Goal: Navigation & Orientation: Find specific page/section

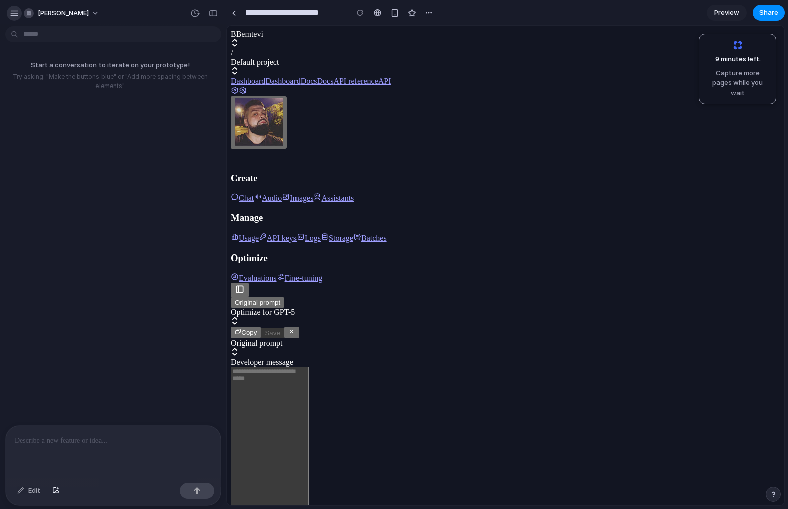
click at [13, 12] on div "button" at bounding box center [14, 13] width 9 height 9
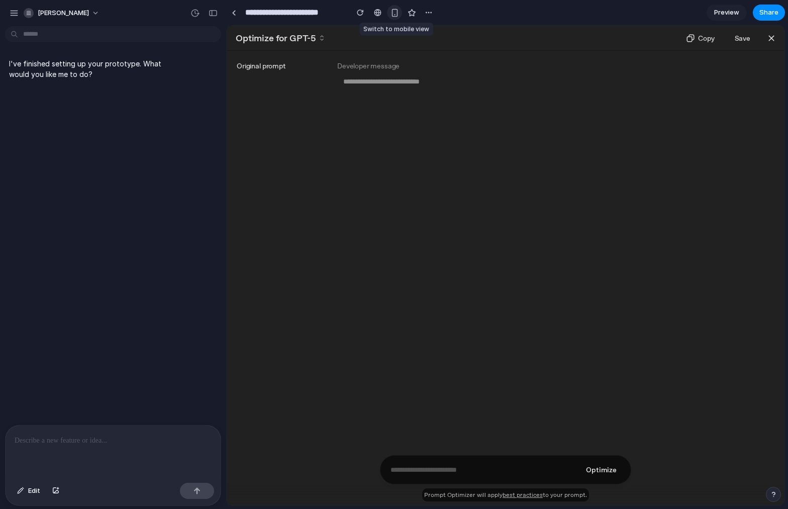
click at [400, 14] on button "button" at bounding box center [394, 12] width 15 height 15
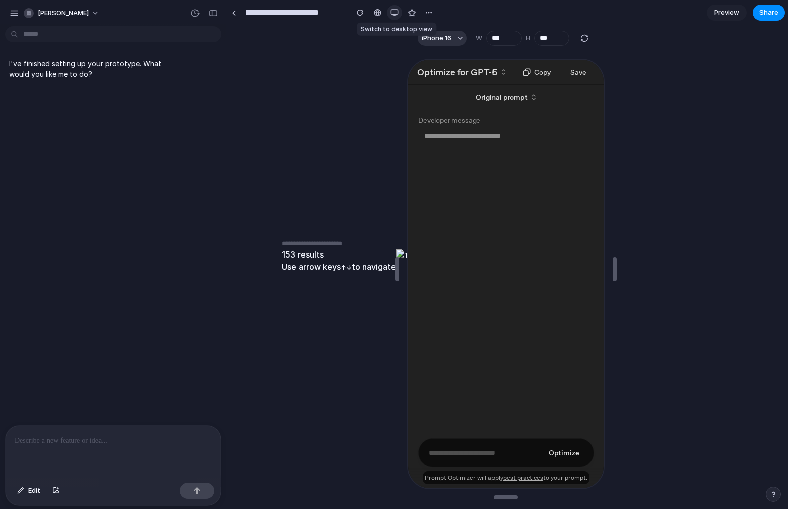
click at [400, 14] on button "button" at bounding box center [394, 12] width 15 height 15
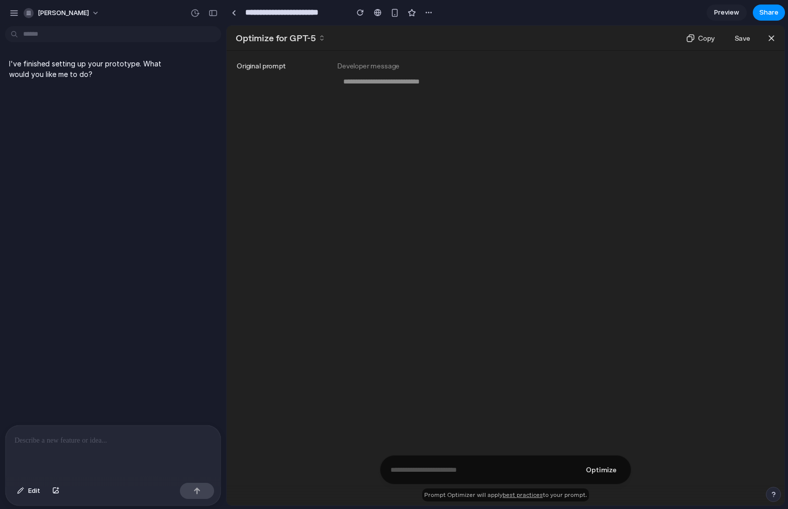
click at [748, 8] on div "Preview Share" at bounding box center [746, 13] width 78 height 16
click at [732, 11] on span "Preview" at bounding box center [726, 13] width 25 height 10
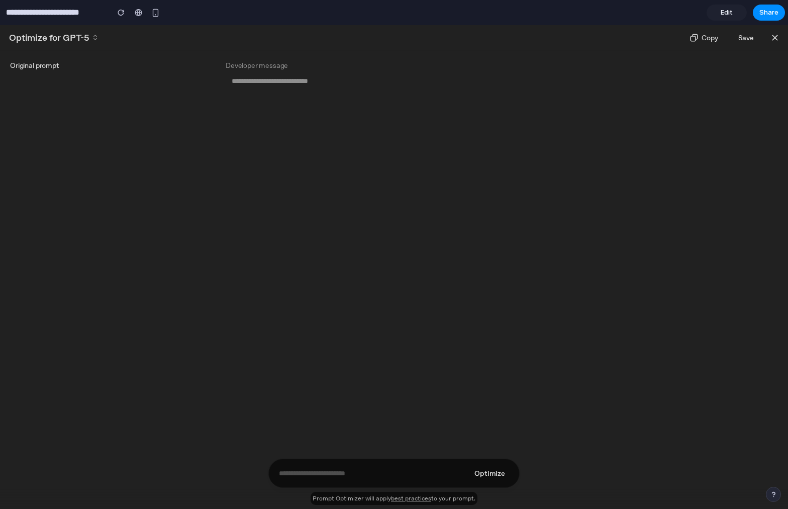
click at [376, 462] on div "Optimize" at bounding box center [393, 472] width 251 height 29
click at [361, 485] on div "Optimize" at bounding box center [393, 472] width 251 height 29
click at [73, 15] on input "**********" at bounding box center [55, 13] width 102 height 18
click at [726, 11] on span "Edit" at bounding box center [727, 13] width 12 height 10
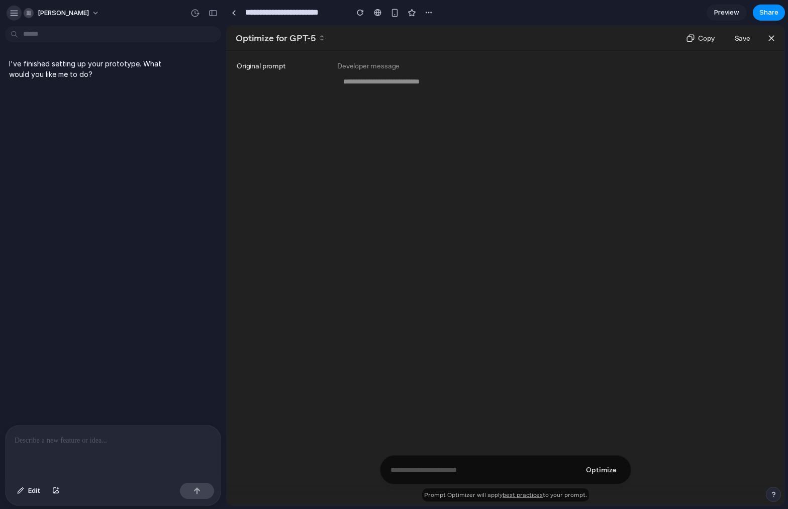
click at [11, 11] on div "button" at bounding box center [14, 13] width 9 height 9
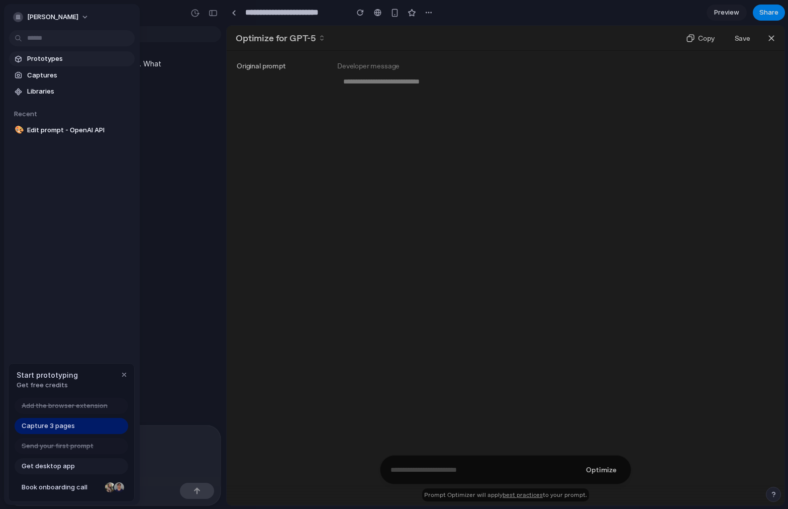
click at [49, 59] on span "Prototypes" at bounding box center [79, 59] width 104 height 10
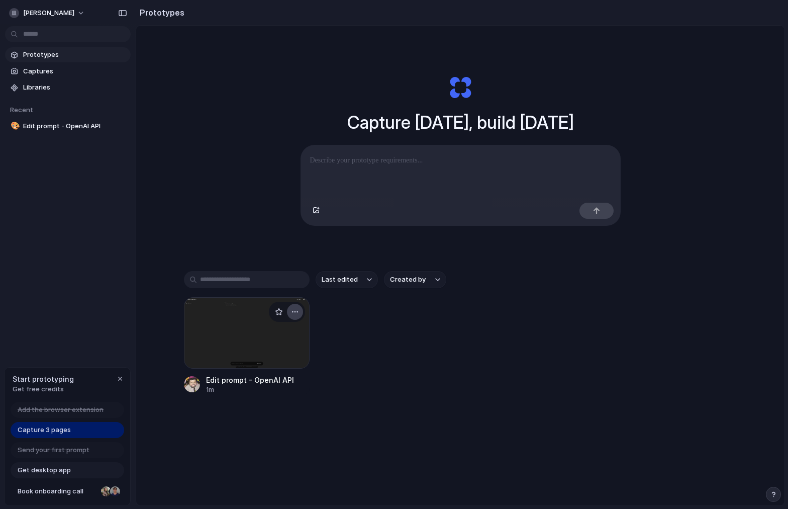
click at [293, 320] on button "button" at bounding box center [295, 312] width 16 height 16
